Goal: Task Accomplishment & Management: Use online tool/utility

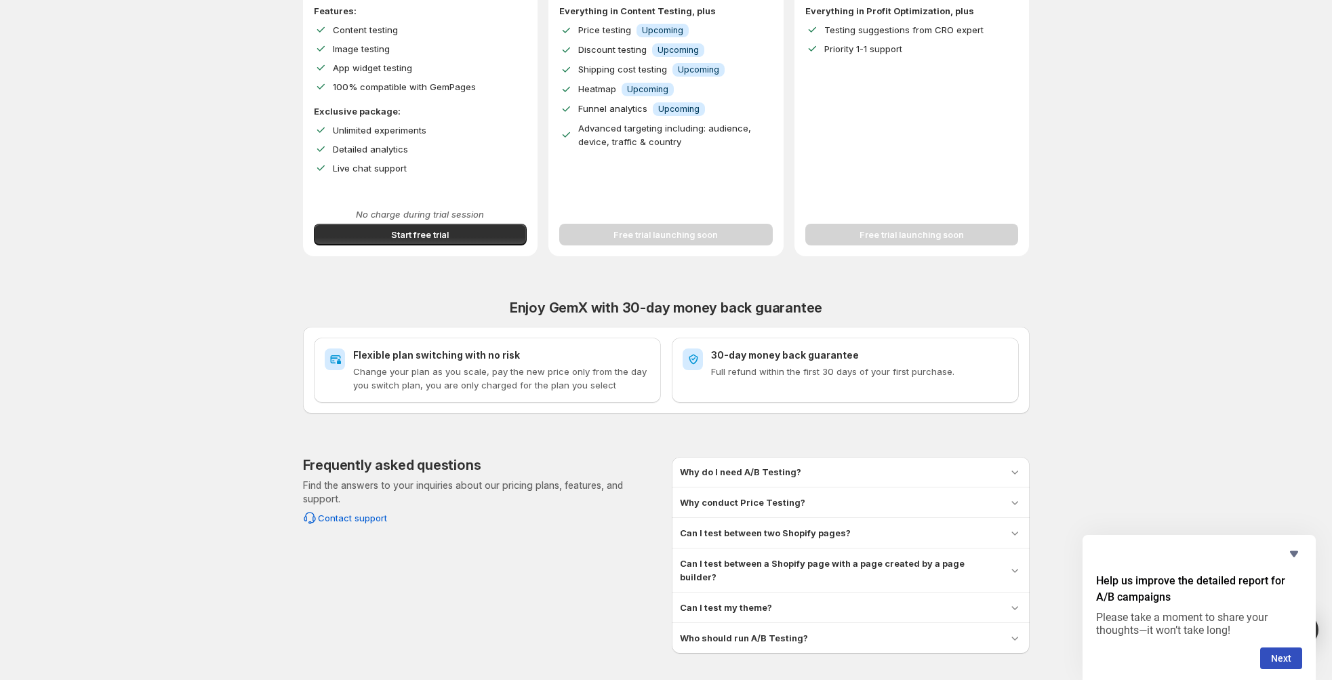
scroll to position [343, 0]
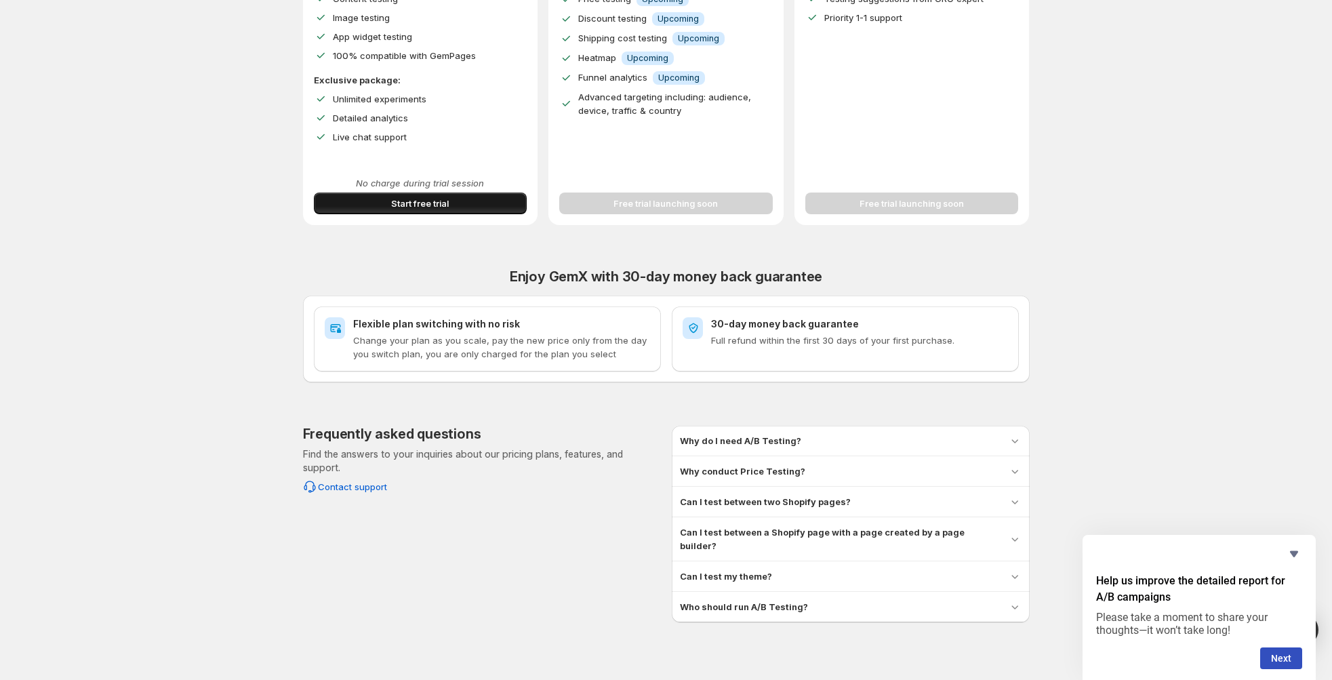
click at [439, 208] on span "Start free trial" at bounding box center [420, 204] width 58 height 14
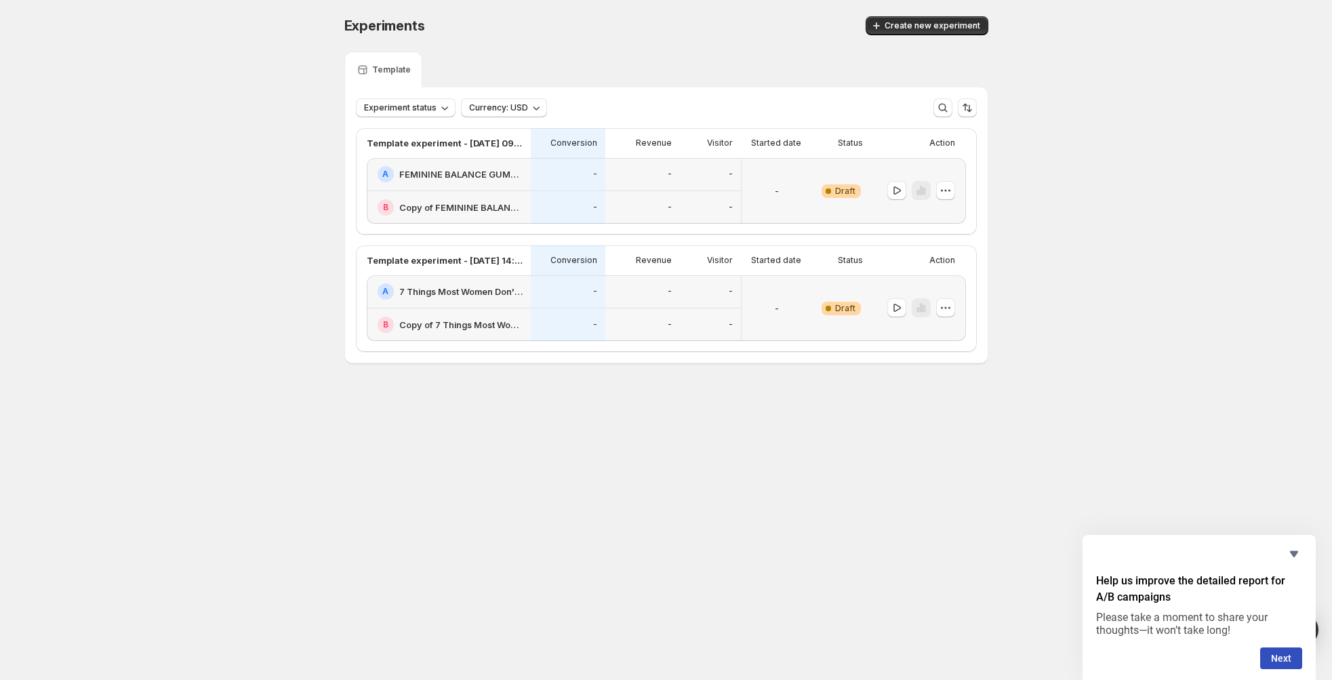
click at [786, 314] on div "-" at bounding box center [777, 307] width 60 height 49
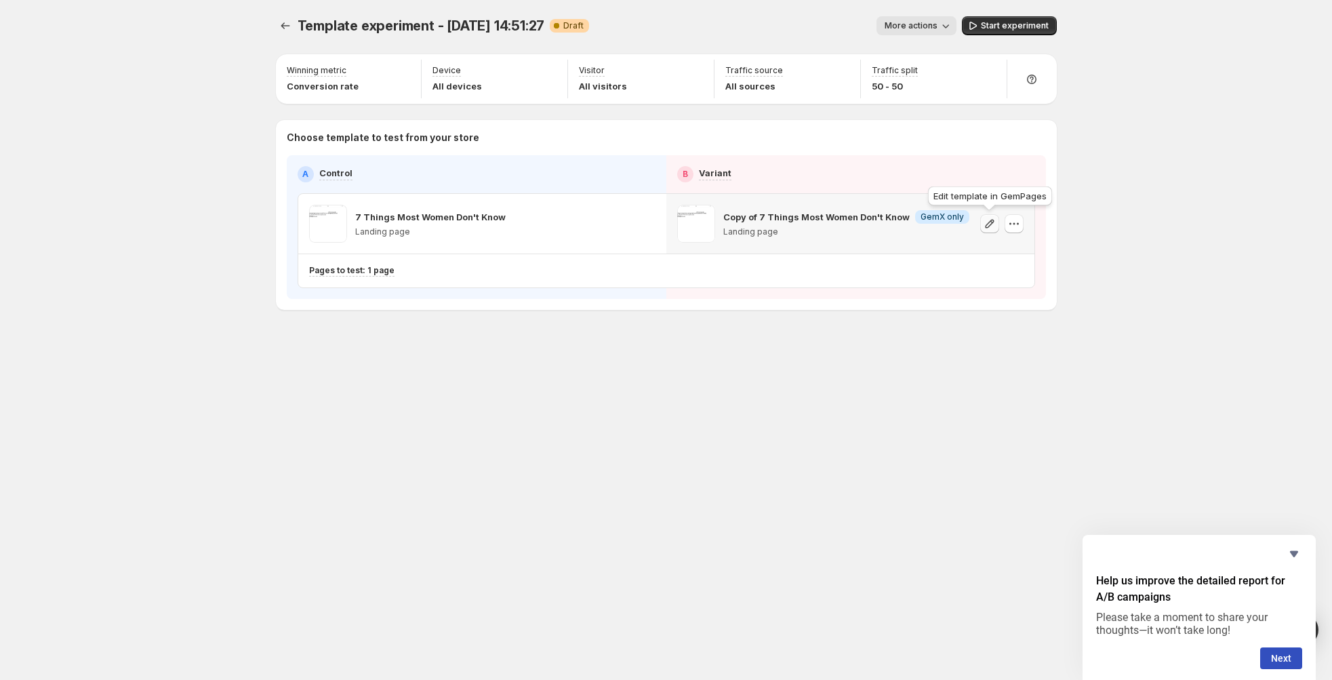
click at [992, 225] on icon "button" at bounding box center [990, 224] width 14 height 14
click at [935, 27] on span "More actions" at bounding box center [910, 25] width 53 height 11
click at [979, 27] on icon "button" at bounding box center [973, 26] width 14 height 14
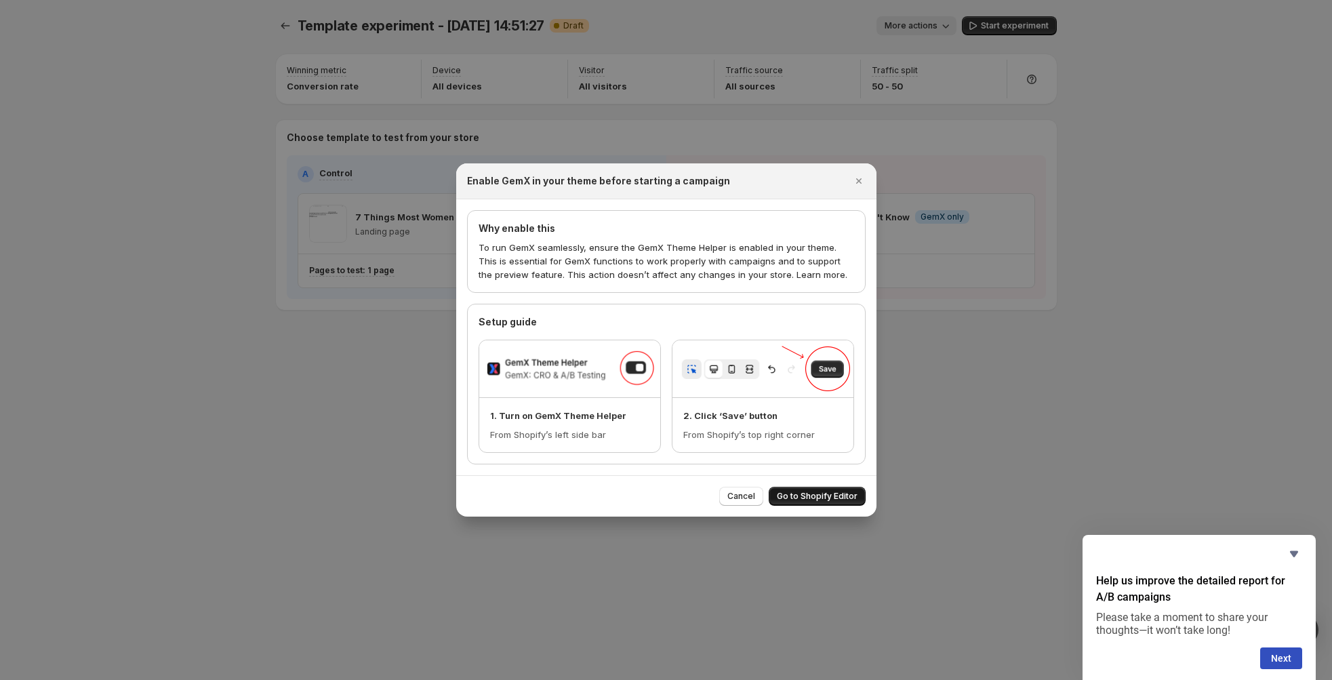
click at [818, 495] on span "Go to Shopify Editor" at bounding box center [817, 496] width 81 height 11
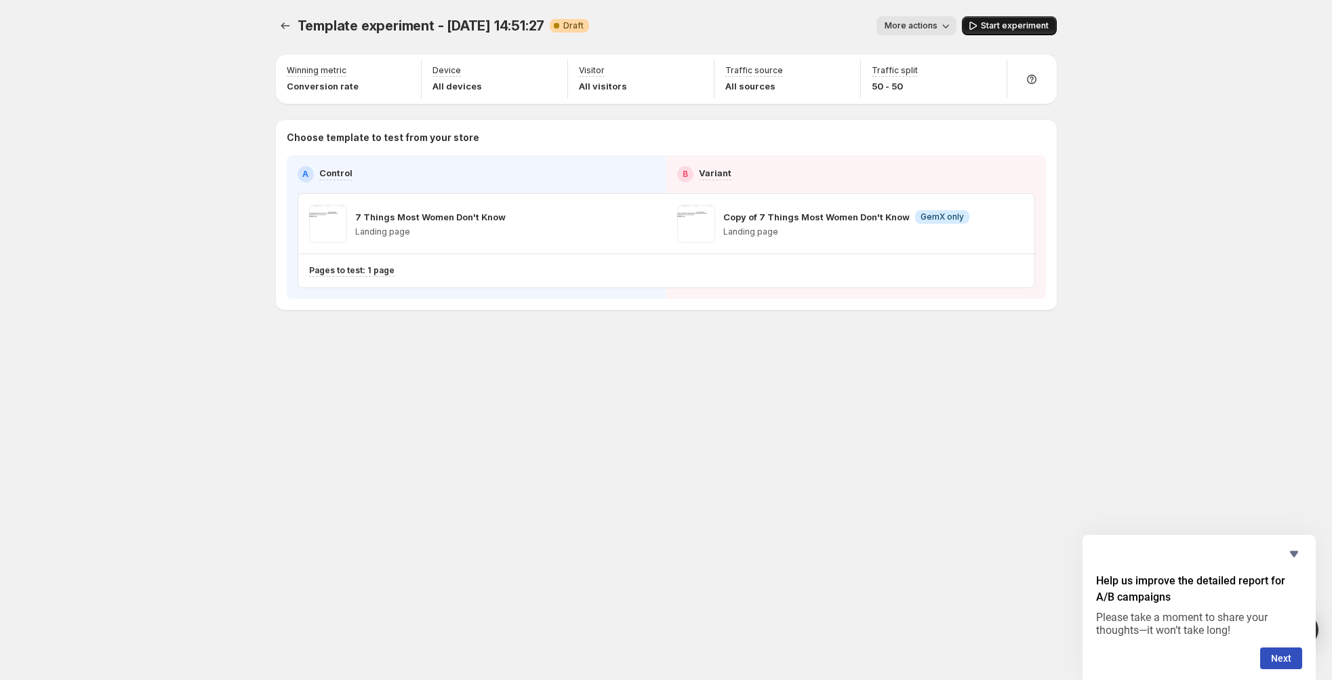
click at [988, 22] on span "Start experiment" at bounding box center [1015, 25] width 68 height 11
click at [288, 25] on icon "Experiments" at bounding box center [286, 26] width 14 height 14
